Goal: Entertainment & Leisure: Browse casually

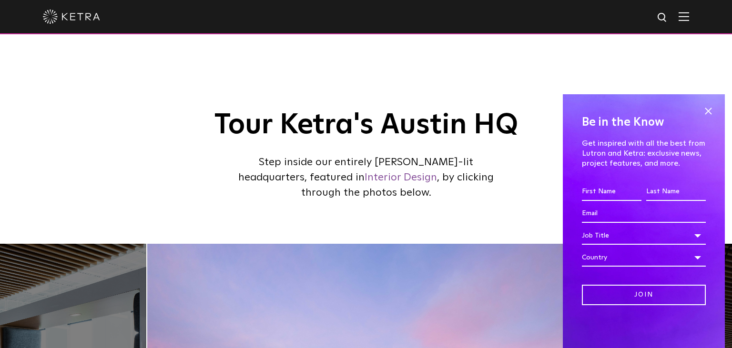
scroll to position [124, 0]
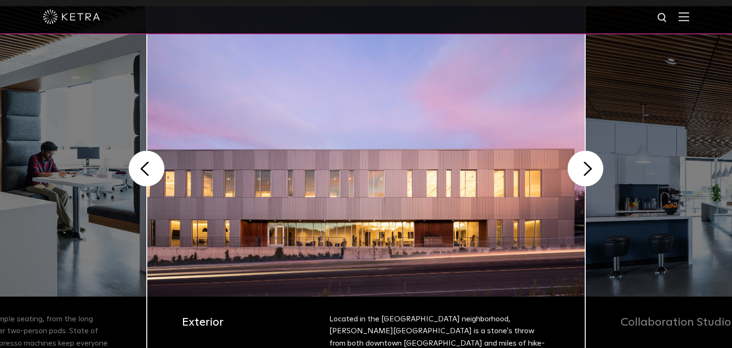
scroll to position [255, 0]
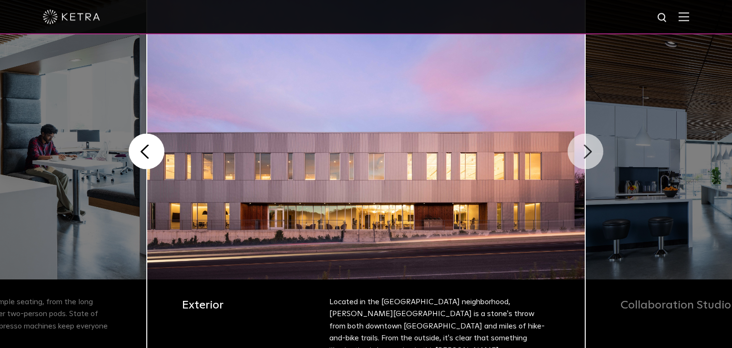
click at [585, 161] on button "Next" at bounding box center [585, 152] width 36 height 36
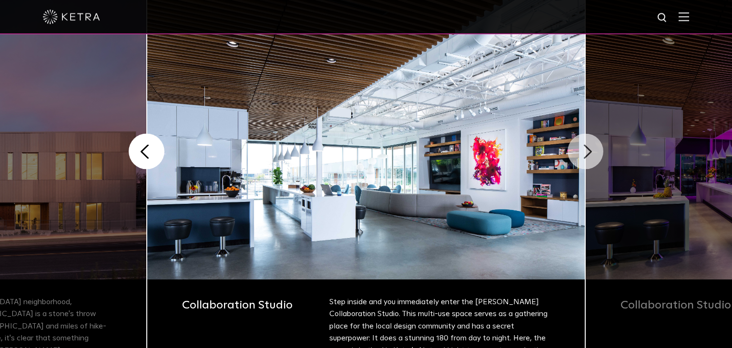
click at [587, 161] on button "Next" at bounding box center [585, 152] width 36 height 36
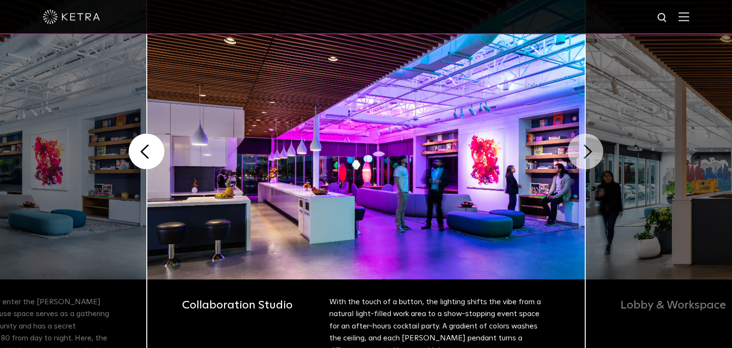
click at [587, 161] on button "Next" at bounding box center [585, 152] width 36 height 36
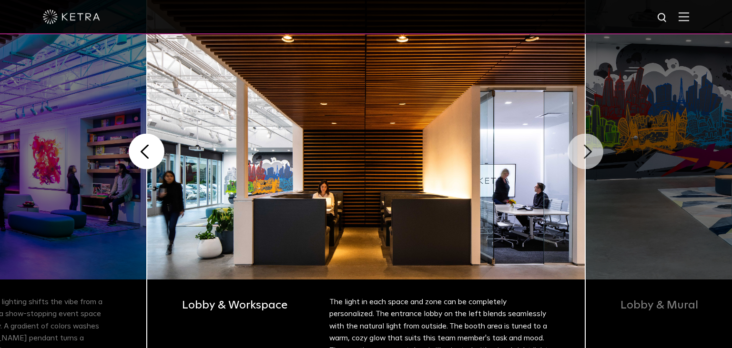
click at [587, 161] on button "Next" at bounding box center [585, 152] width 36 height 36
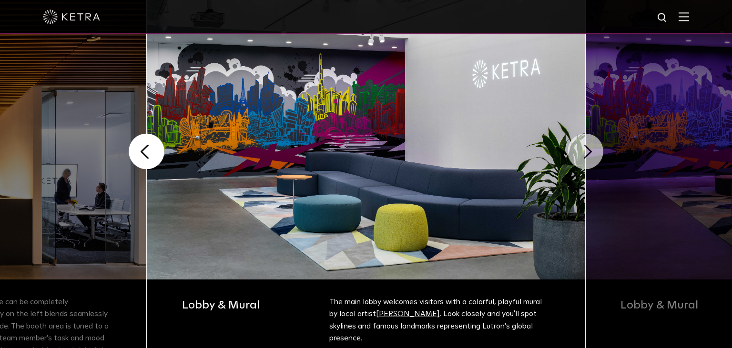
click at [587, 161] on button "Next" at bounding box center [585, 152] width 36 height 36
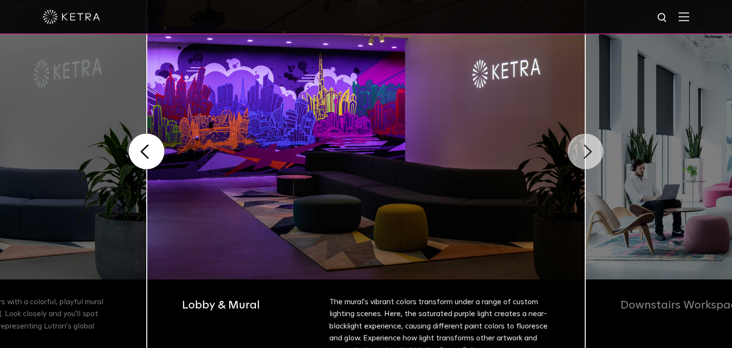
click at [587, 161] on button "Next" at bounding box center [585, 152] width 36 height 36
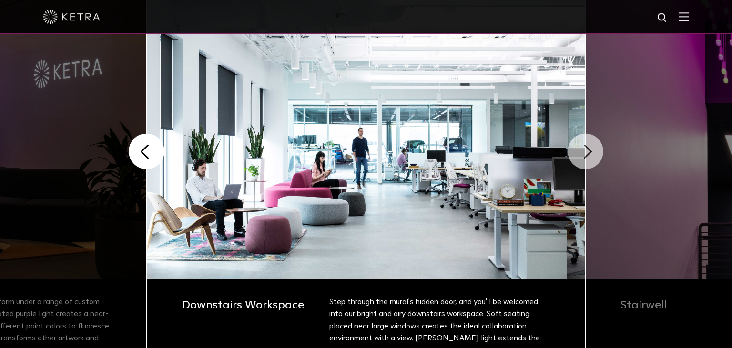
click at [587, 161] on button "Next" at bounding box center [585, 152] width 36 height 36
